Goal: Task Accomplishment & Management: Complete application form

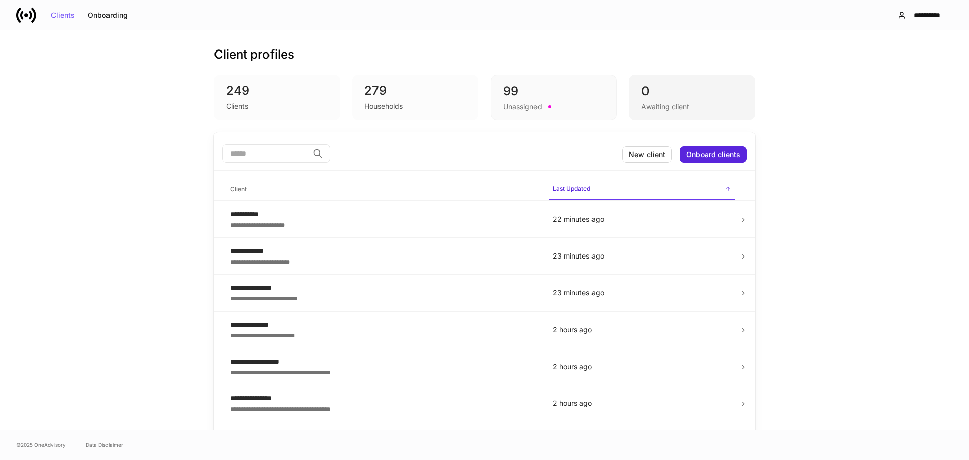
click at [658, 101] on div "Awaiting client" at bounding box center [691, 105] width 101 height 12
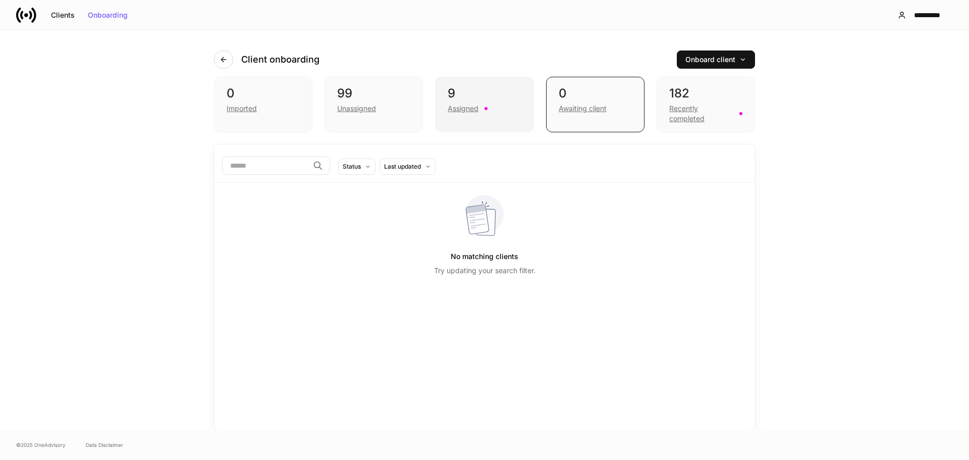
click at [466, 109] on div "Assigned" at bounding box center [462, 108] width 31 height 10
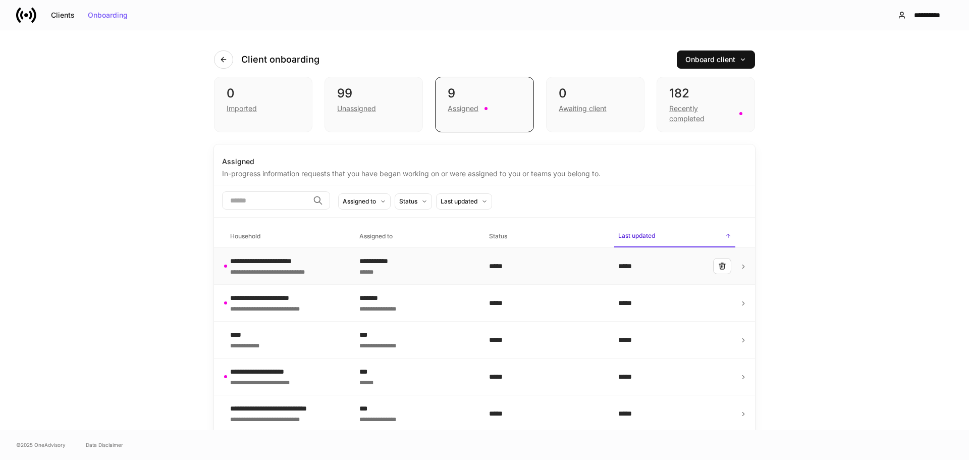
click at [741, 266] on icon at bounding box center [743, 266] width 7 height 7
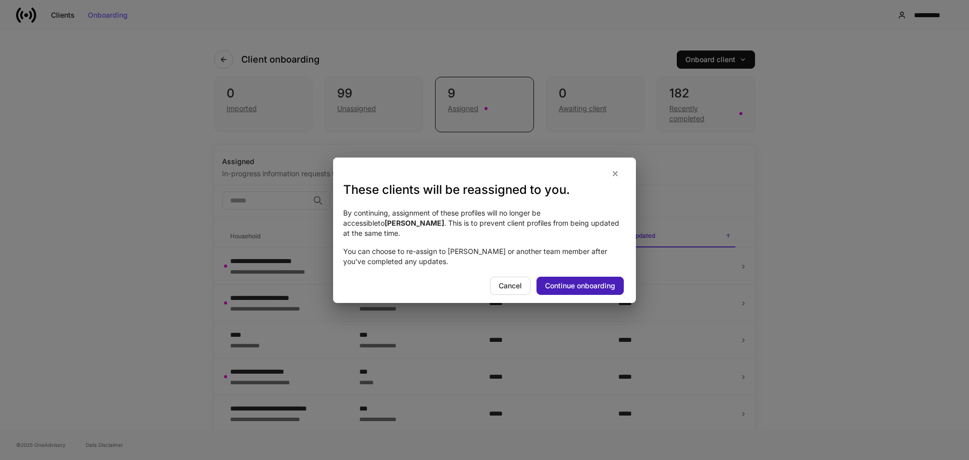
click at [588, 282] on div "Continue onboarding" at bounding box center [580, 285] width 70 height 7
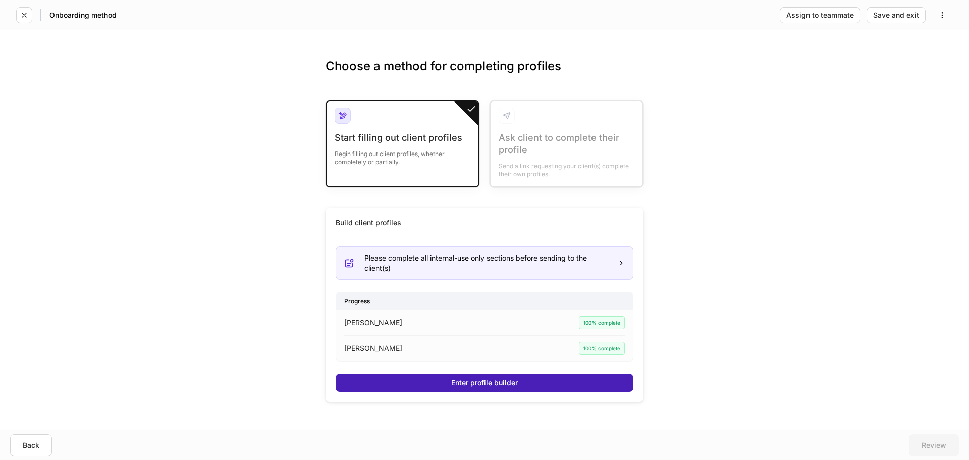
click at [479, 382] on div "Enter profile builder" at bounding box center [484, 382] width 67 height 7
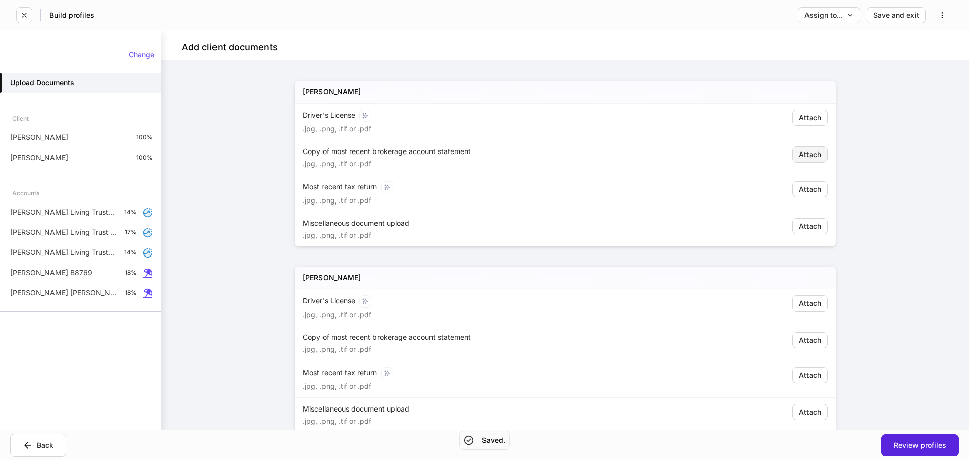
click at [801, 155] on div "Attach" at bounding box center [810, 154] width 22 height 7
click at [802, 156] on div "Attach" at bounding box center [810, 154] width 22 height 7
click at [849, 19] on button "Assign to..." at bounding box center [829, 15] width 63 height 16
click at [796, 63] on li "Another team or teammate" at bounding box center [785, 62] width 151 height 26
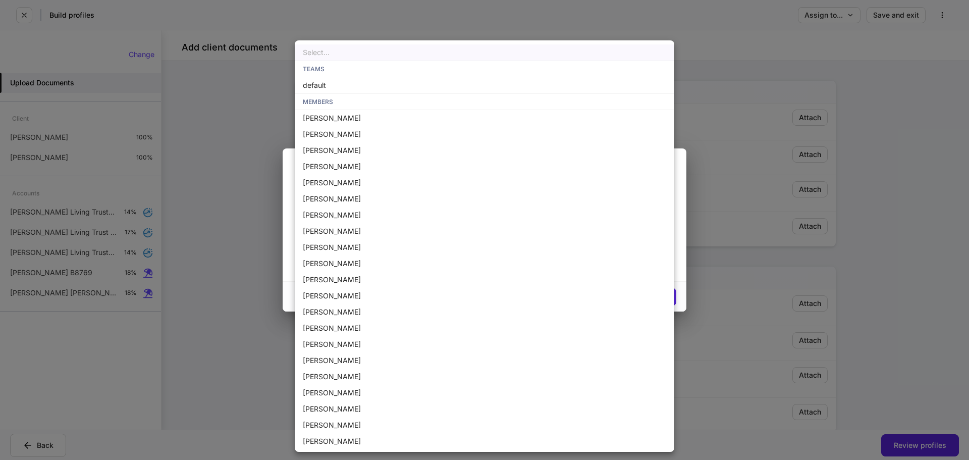
click at [380, 254] on body "Build profiles Assign to... Save and exit Add client documents [PERSON_NAME] Dr…" at bounding box center [484, 230] width 969 height 460
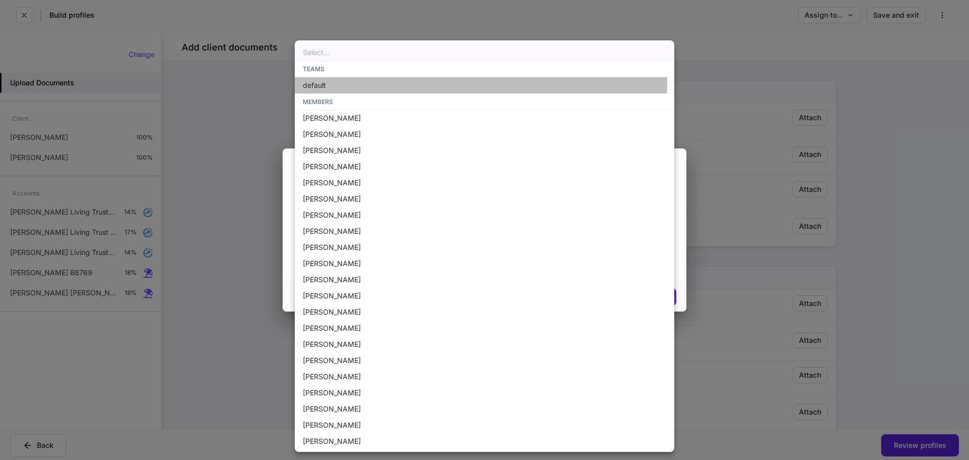
click at [386, 82] on li "default" at bounding box center [484, 85] width 379 height 16
type input "**********"
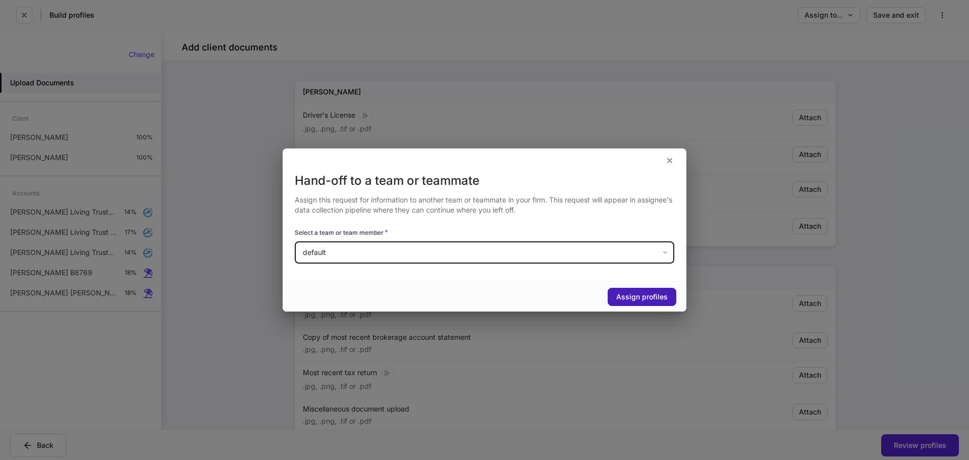
click at [635, 300] on div "Assign profiles" at bounding box center [641, 296] width 51 height 7
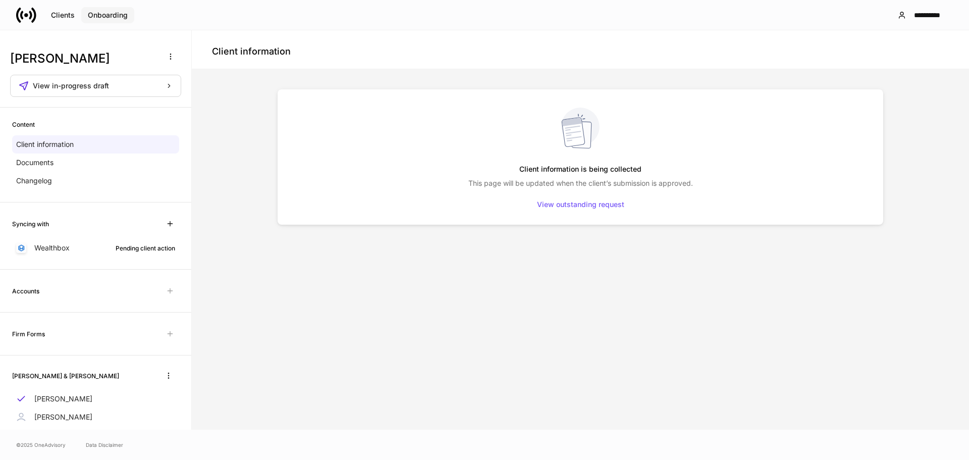
click at [114, 12] on div "Onboarding" at bounding box center [108, 15] width 40 height 7
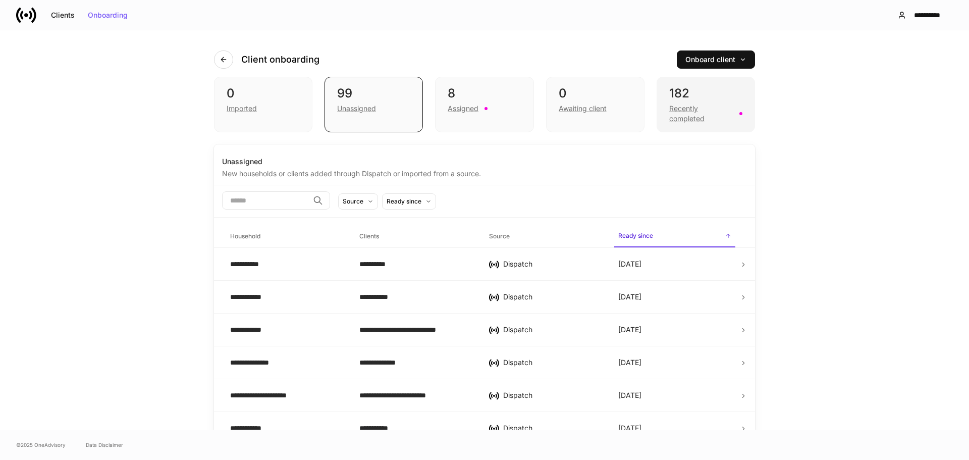
click at [676, 106] on div "Recently completed" at bounding box center [701, 113] width 64 height 20
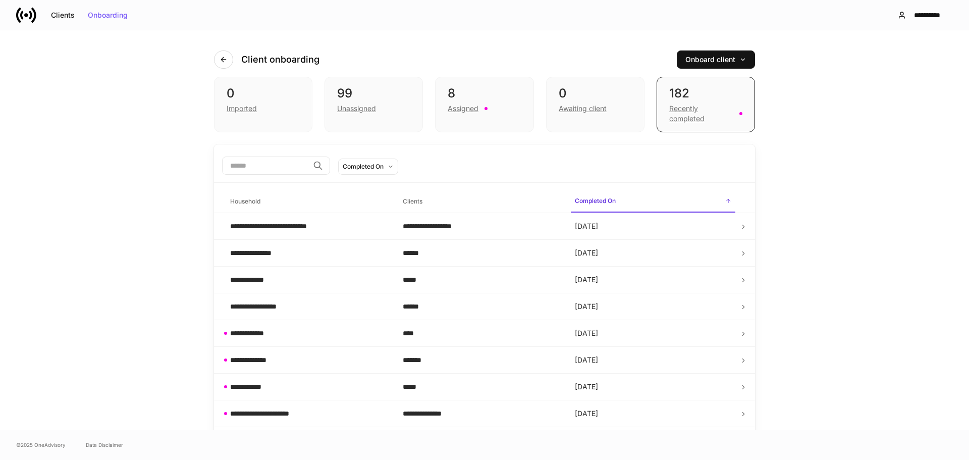
click at [240, 165] on input "search" at bounding box center [265, 165] width 87 height 18
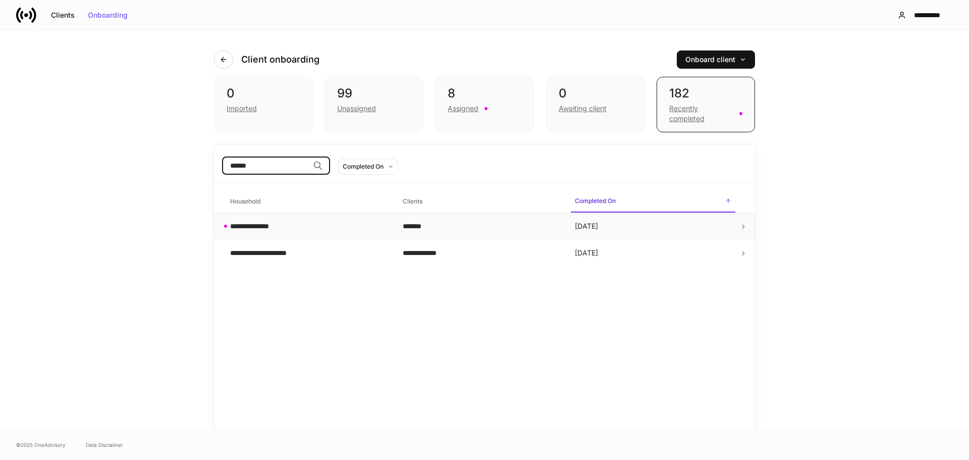
type input "******"
click at [742, 229] on icon at bounding box center [743, 226] width 7 height 7
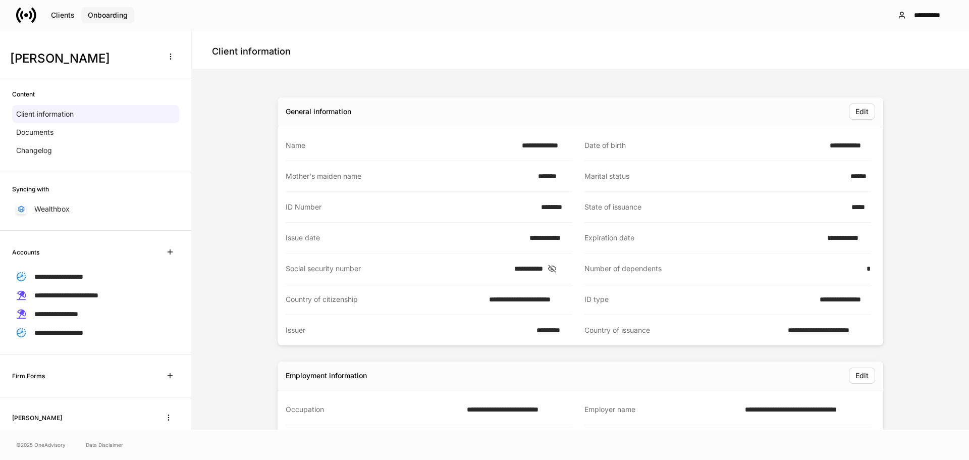
click at [116, 12] on div "Onboarding" at bounding box center [108, 15] width 40 height 7
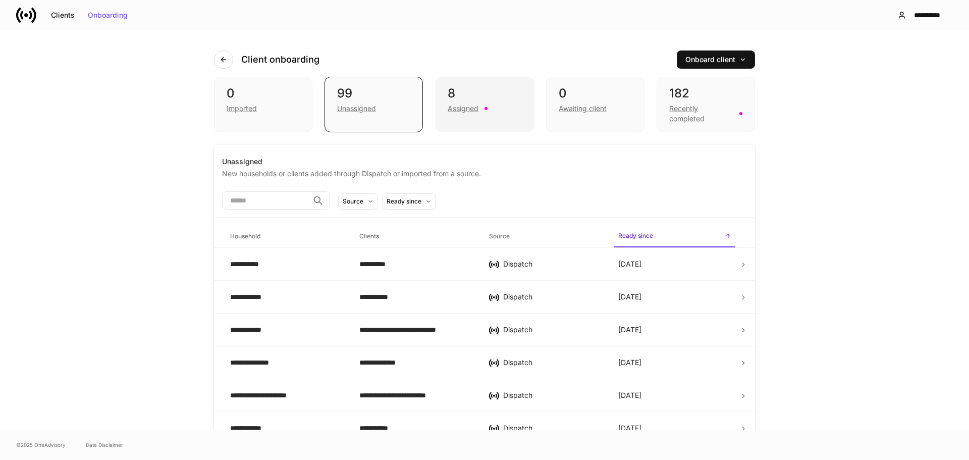
click at [465, 112] on div "Assigned" at bounding box center [462, 108] width 31 height 10
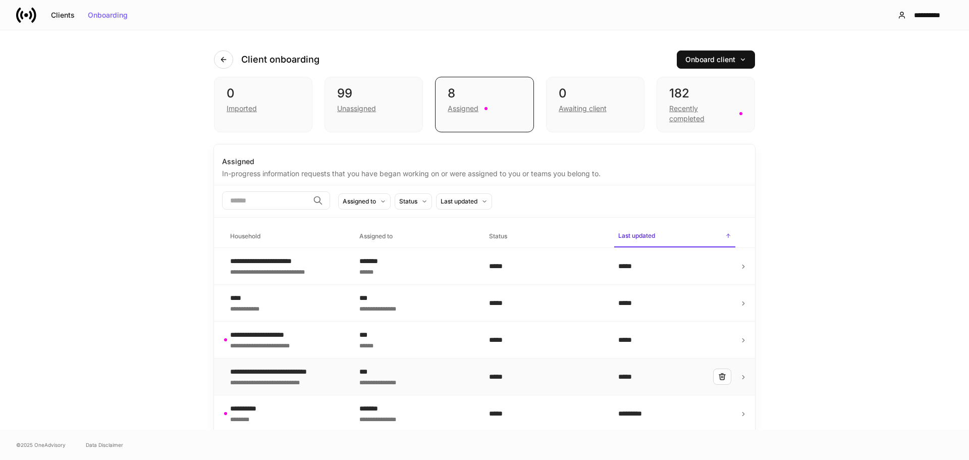
scroll to position [50, 0]
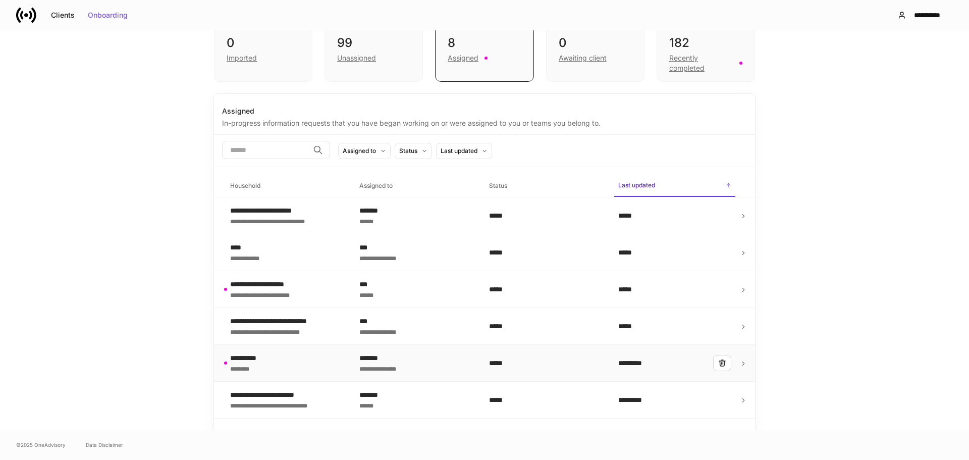
click at [743, 363] on icon at bounding box center [743, 363] width 7 height 7
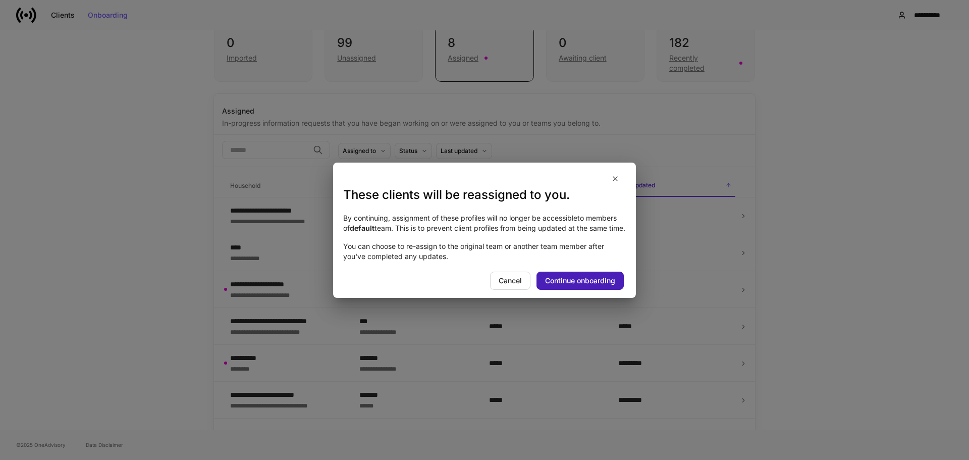
click at [574, 284] on div "Continue onboarding" at bounding box center [580, 280] width 70 height 7
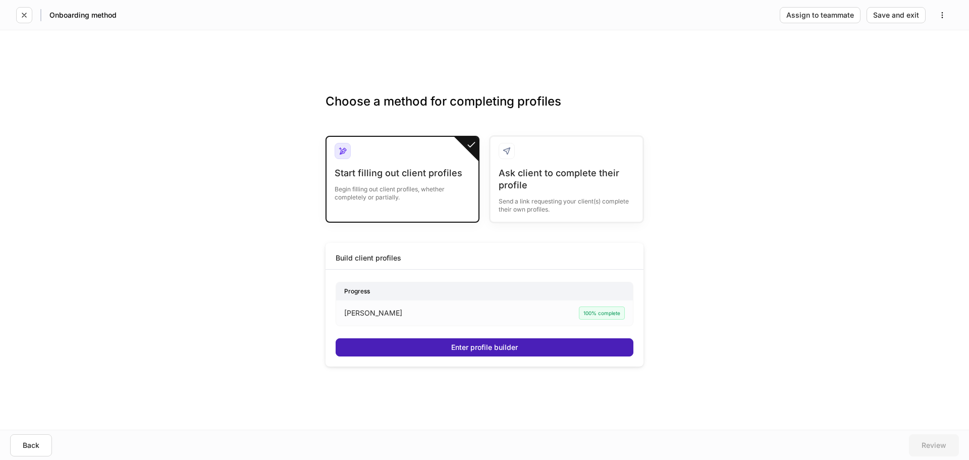
click at [494, 348] on div "Enter profile builder" at bounding box center [484, 347] width 67 height 7
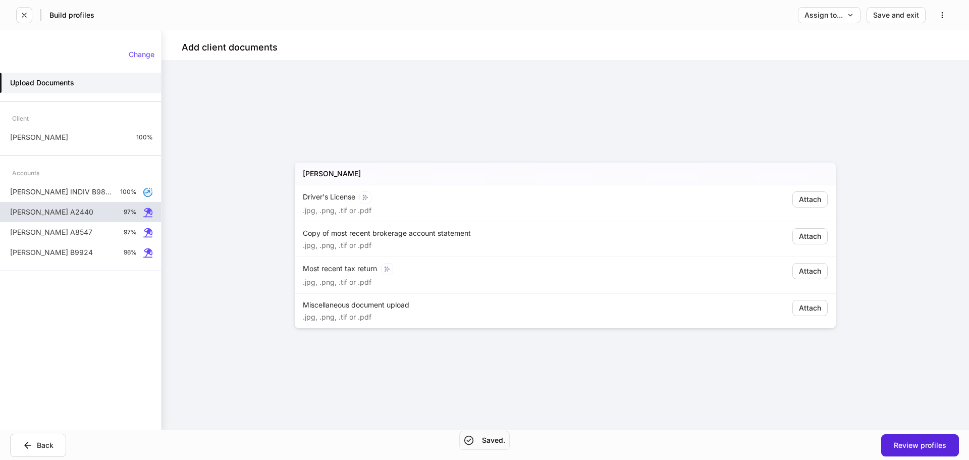
click at [122, 209] on div "[PERSON_NAME] A2440 97%" at bounding box center [80, 212] width 161 height 20
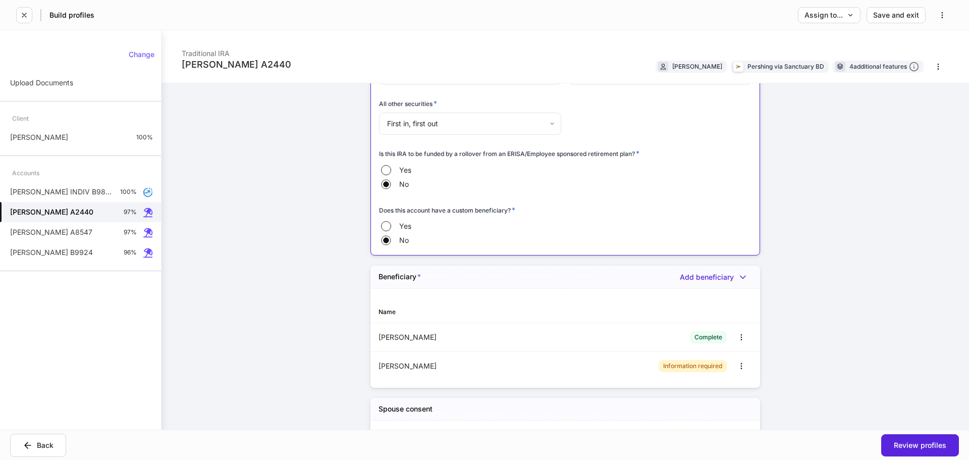
scroll to position [959, 0]
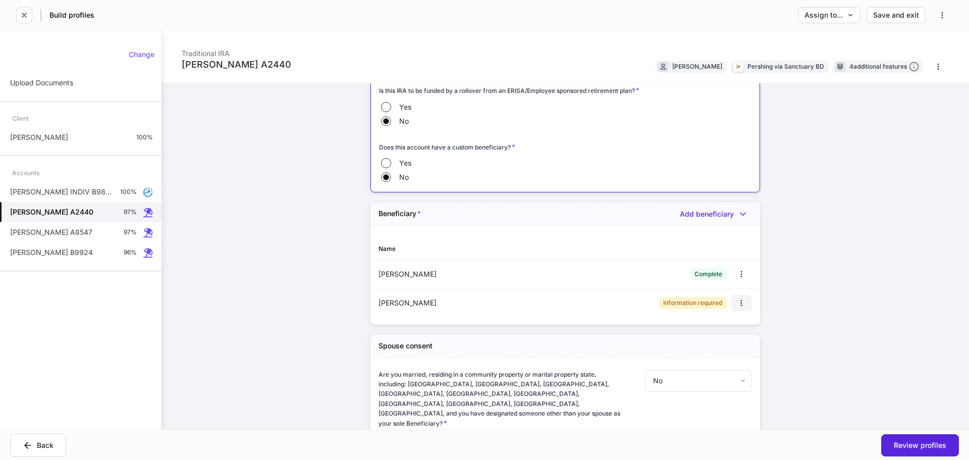
click at [740, 303] on icon "button" at bounding box center [741, 303] width 8 height 8
click at [729, 325] on li "Edit" at bounding box center [729, 327] width 37 height 16
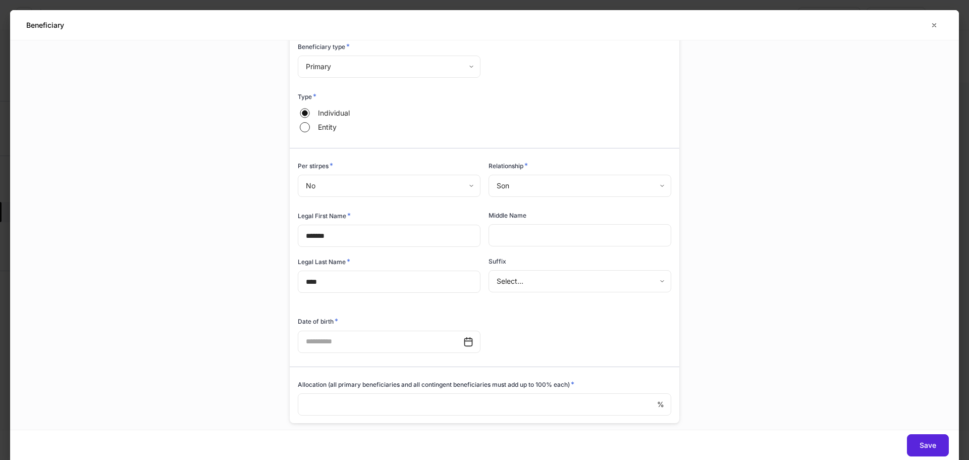
scroll to position [88, 0]
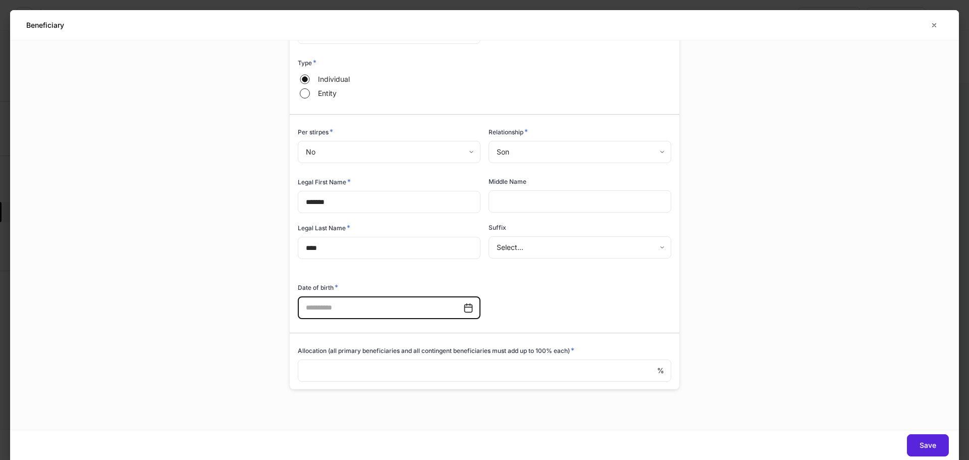
click at [347, 315] on input "text" at bounding box center [380, 308] width 165 height 22
click at [356, 308] on input "**********" at bounding box center [380, 308] width 165 height 22
type input "**********"
click at [401, 364] on input "**" at bounding box center [477, 370] width 359 height 22
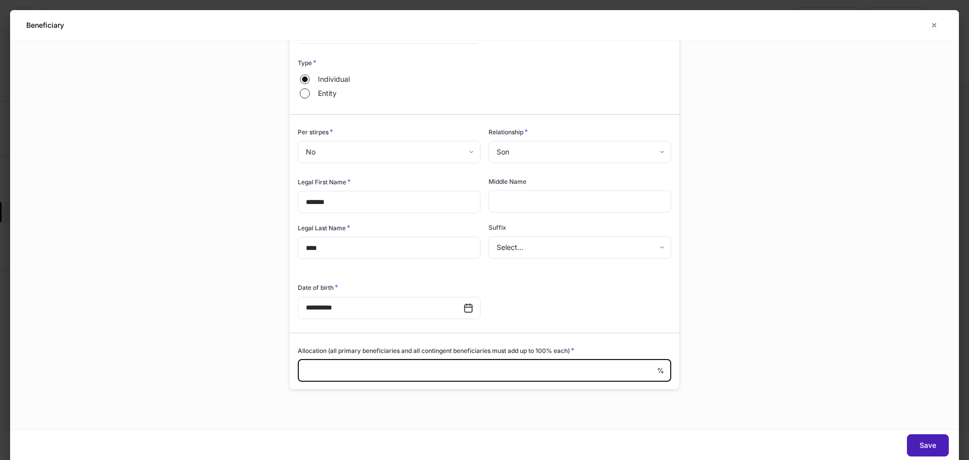
click at [923, 440] on button "Save" at bounding box center [928, 445] width 42 height 22
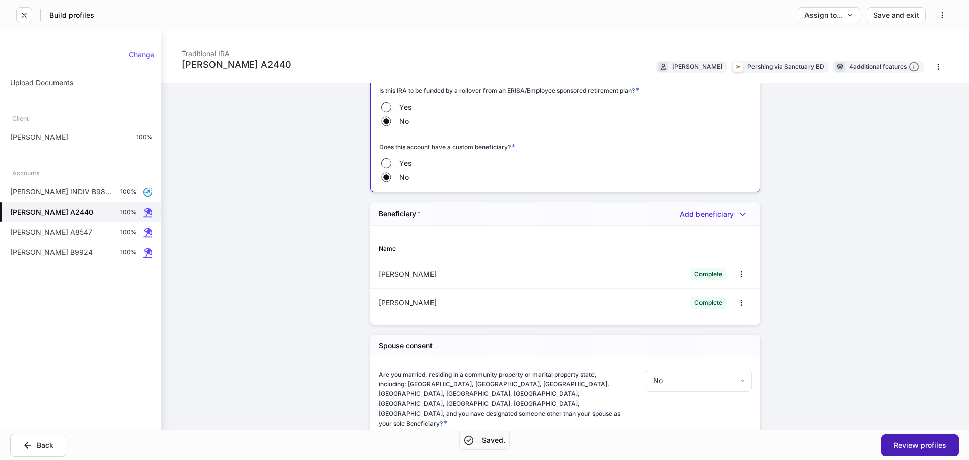
click at [919, 452] on button "Review profiles" at bounding box center [920, 445] width 78 height 22
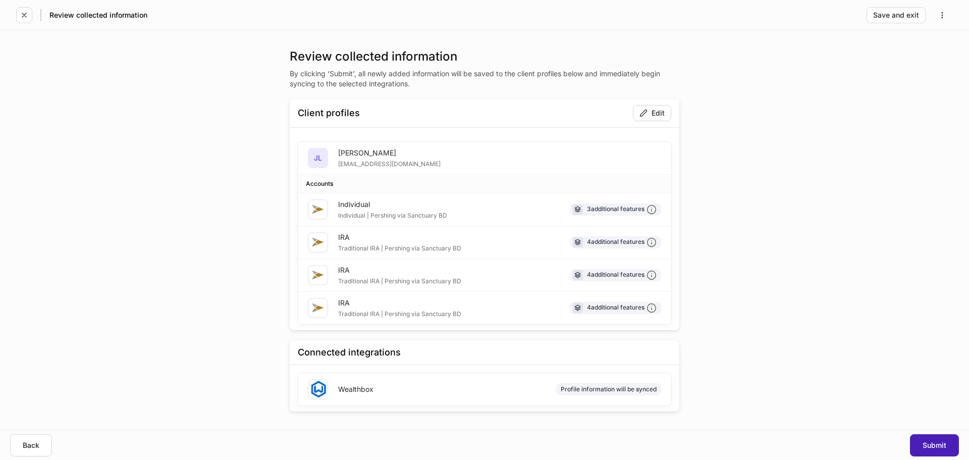
click at [938, 443] on div "Submit" at bounding box center [934, 444] width 24 height 7
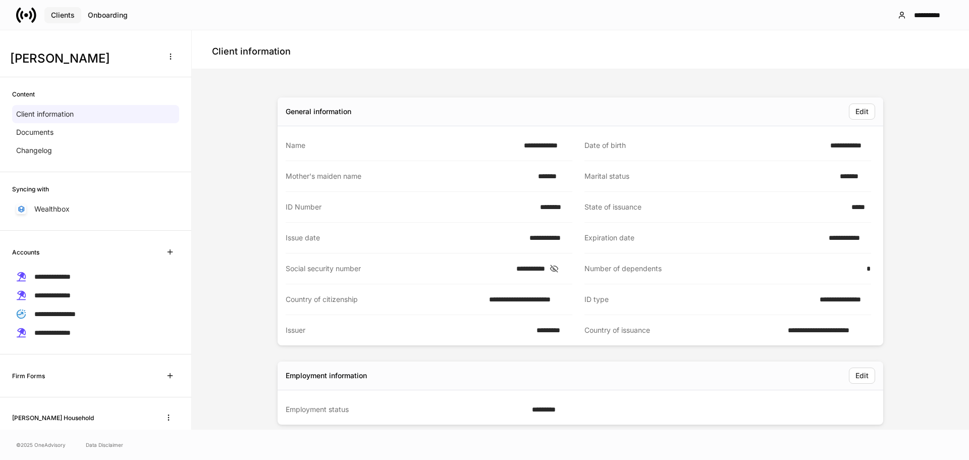
click at [62, 13] on div "Clients" at bounding box center [63, 15] width 24 height 7
